Goal: Obtain resource: Obtain resource

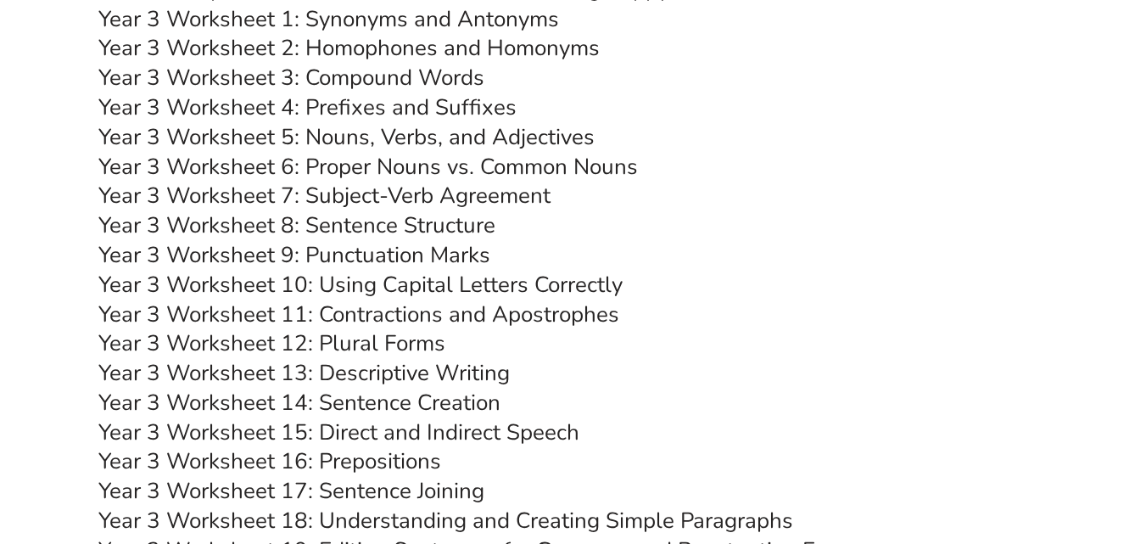
scroll to position [5514, 0]
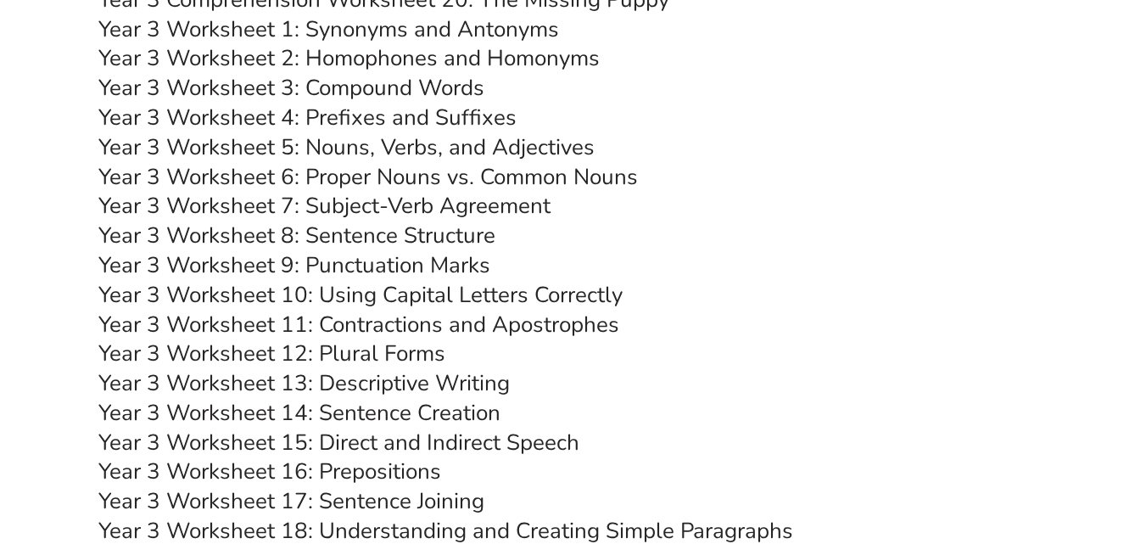
click at [351, 355] on link "Year 3 Worksheet 12: Plural Forms" at bounding box center [271, 353] width 347 height 30
click at [401, 59] on link "Year 3 Worksheet 2: Homophones and Homonyms" at bounding box center [348, 58] width 501 height 30
click at [352, 469] on link "Year 3 Worksheet 16: Prepositions" at bounding box center [269, 471] width 343 height 30
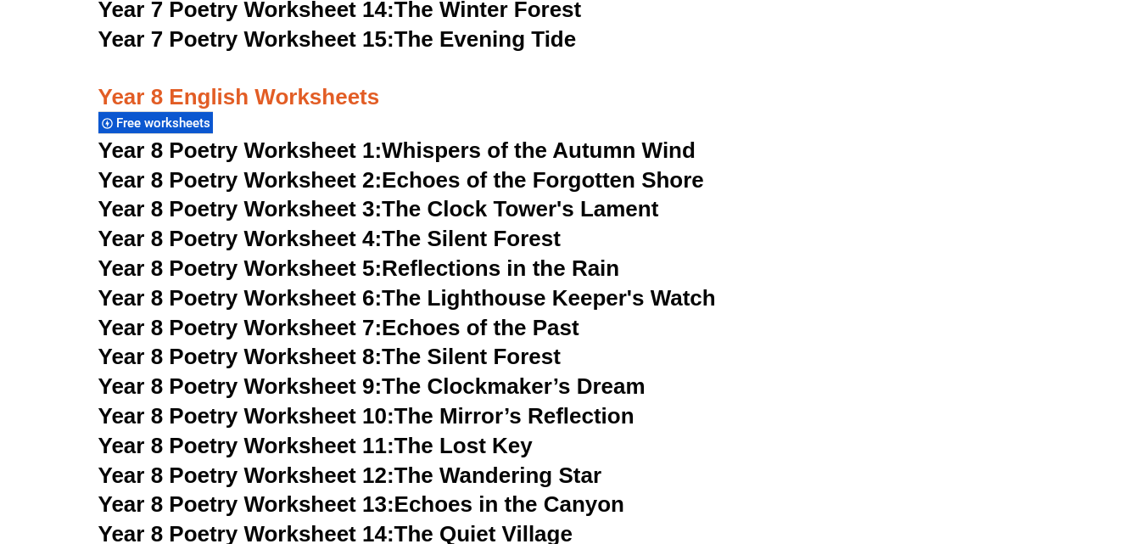
scroll to position [10519, 0]
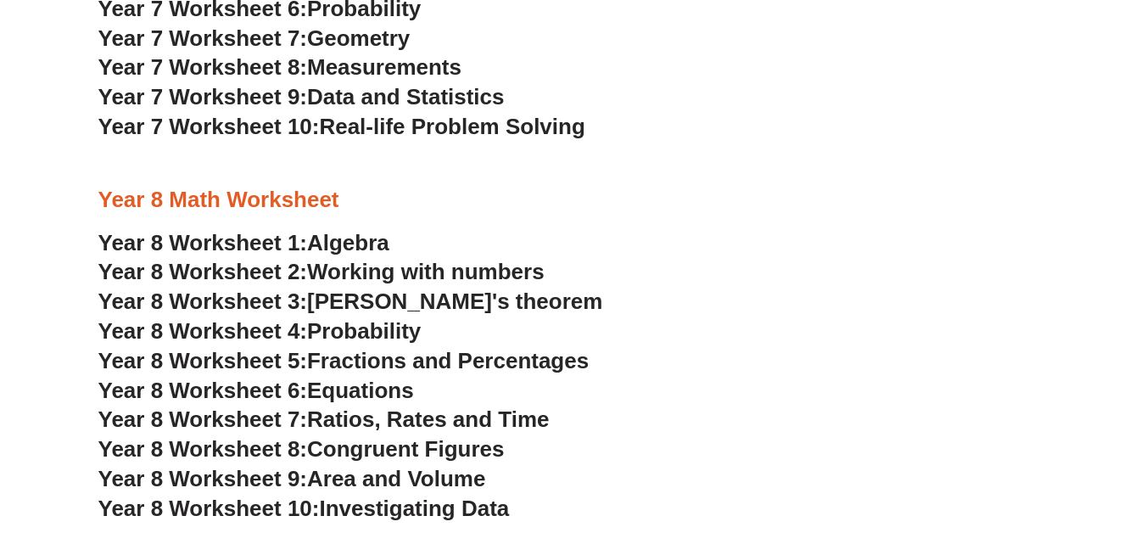
scroll to position [4830, 0]
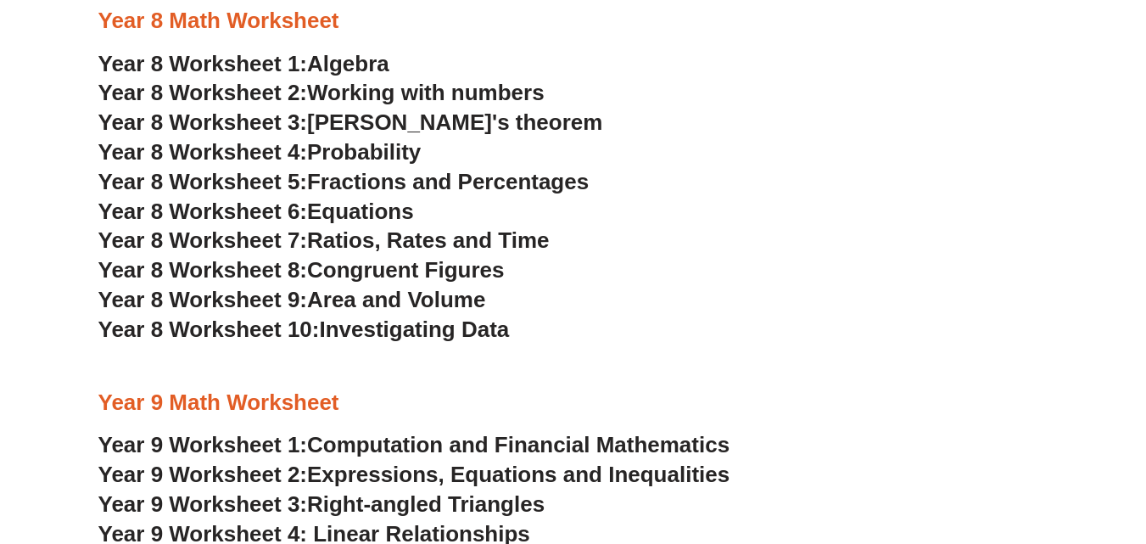
click at [345, 63] on span "Algebra" at bounding box center [348, 63] width 82 height 25
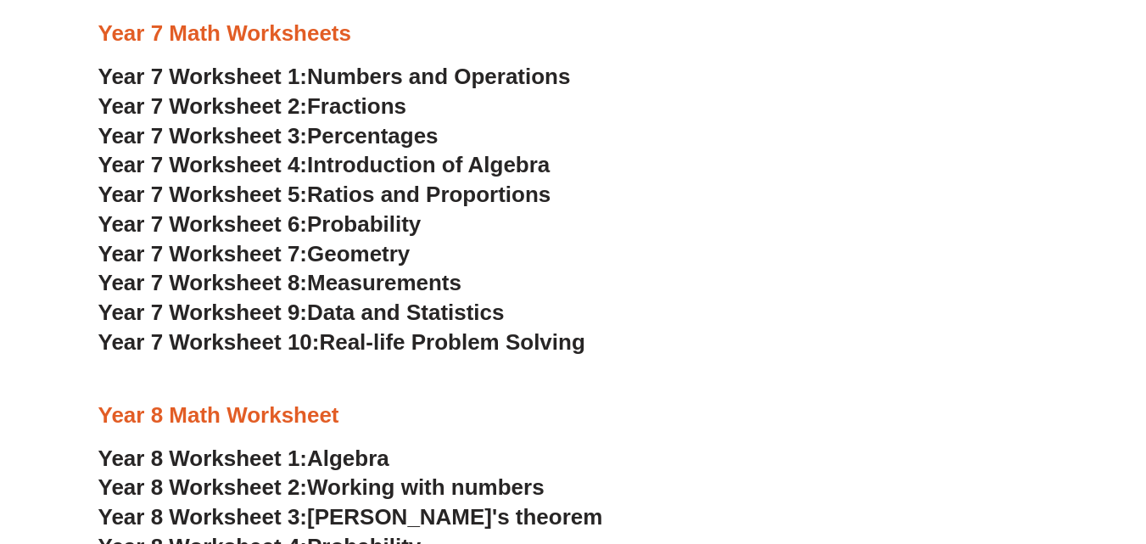
scroll to position [4406, 0]
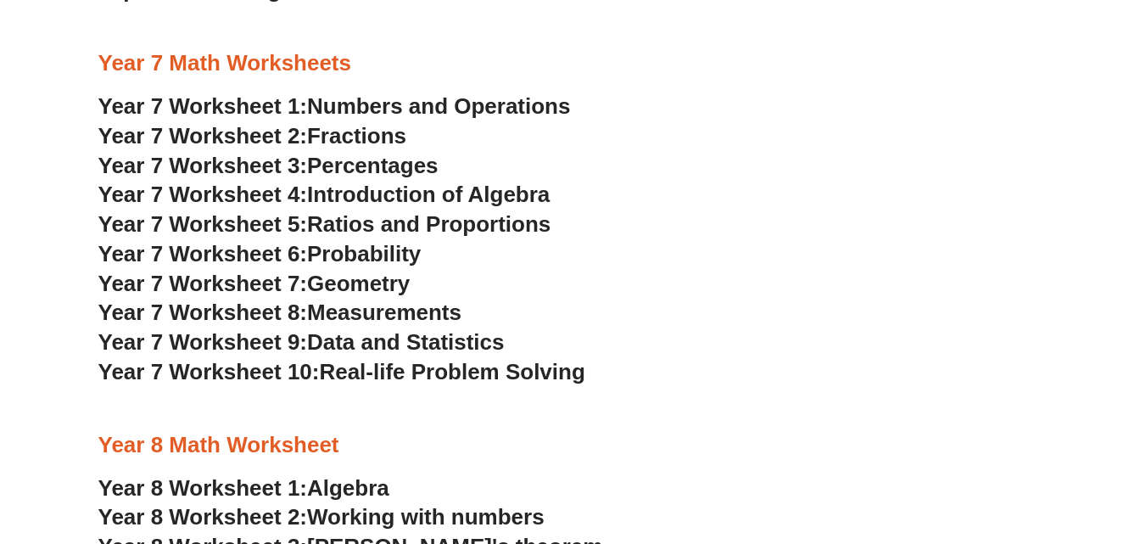
click at [406, 376] on span "Real-life Problem Solving" at bounding box center [452, 371] width 266 height 25
click at [393, 256] on span "Probability" at bounding box center [364, 253] width 114 height 25
click at [400, 377] on span "Real-life Problem Solving" at bounding box center [452, 371] width 266 height 25
